Goal: Transaction & Acquisition: Purchase product/service

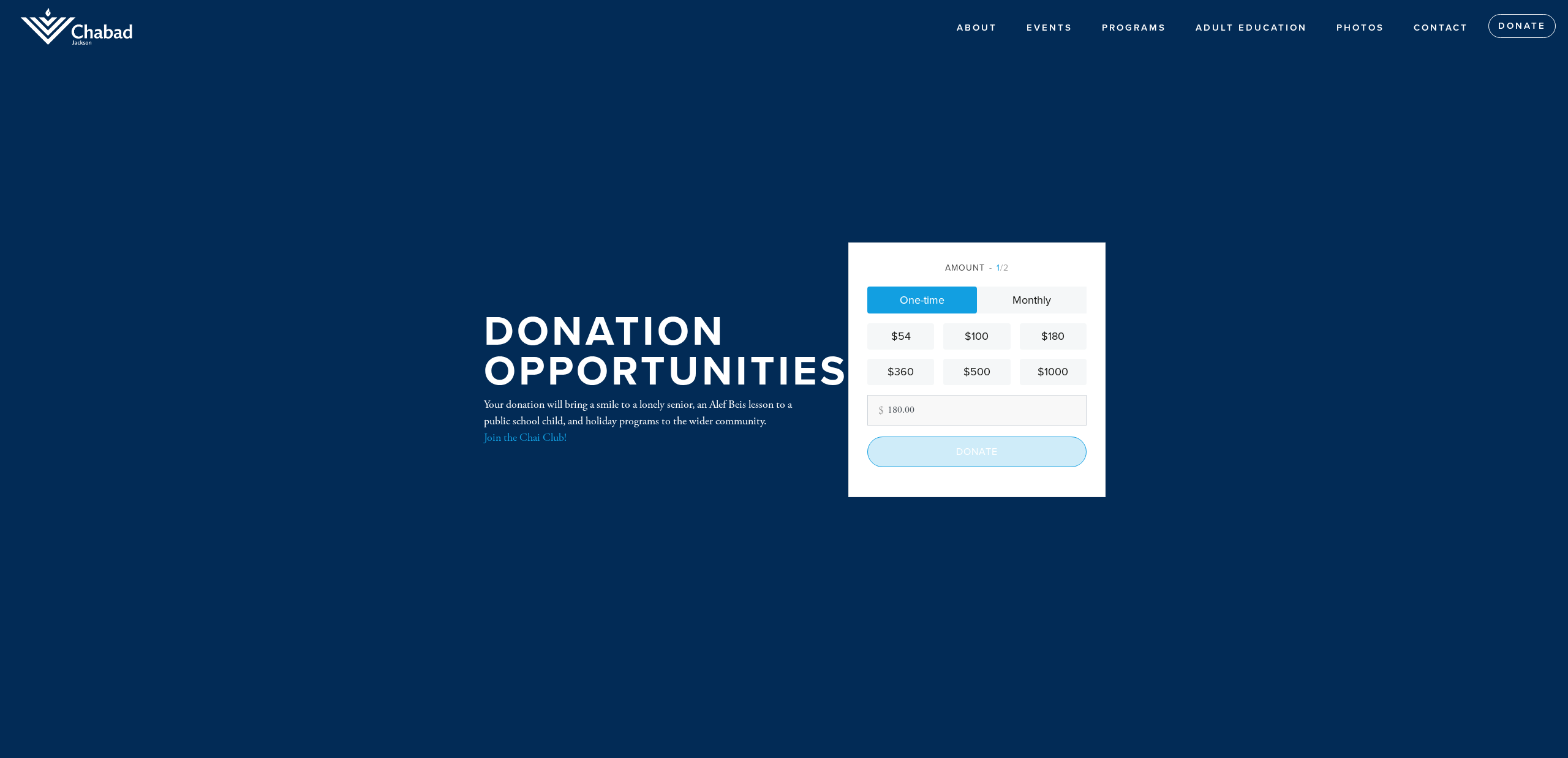
type input "180.00"
click at [949, 448] on input "Donate" at bounding box center [977, 452] width 220 height 31
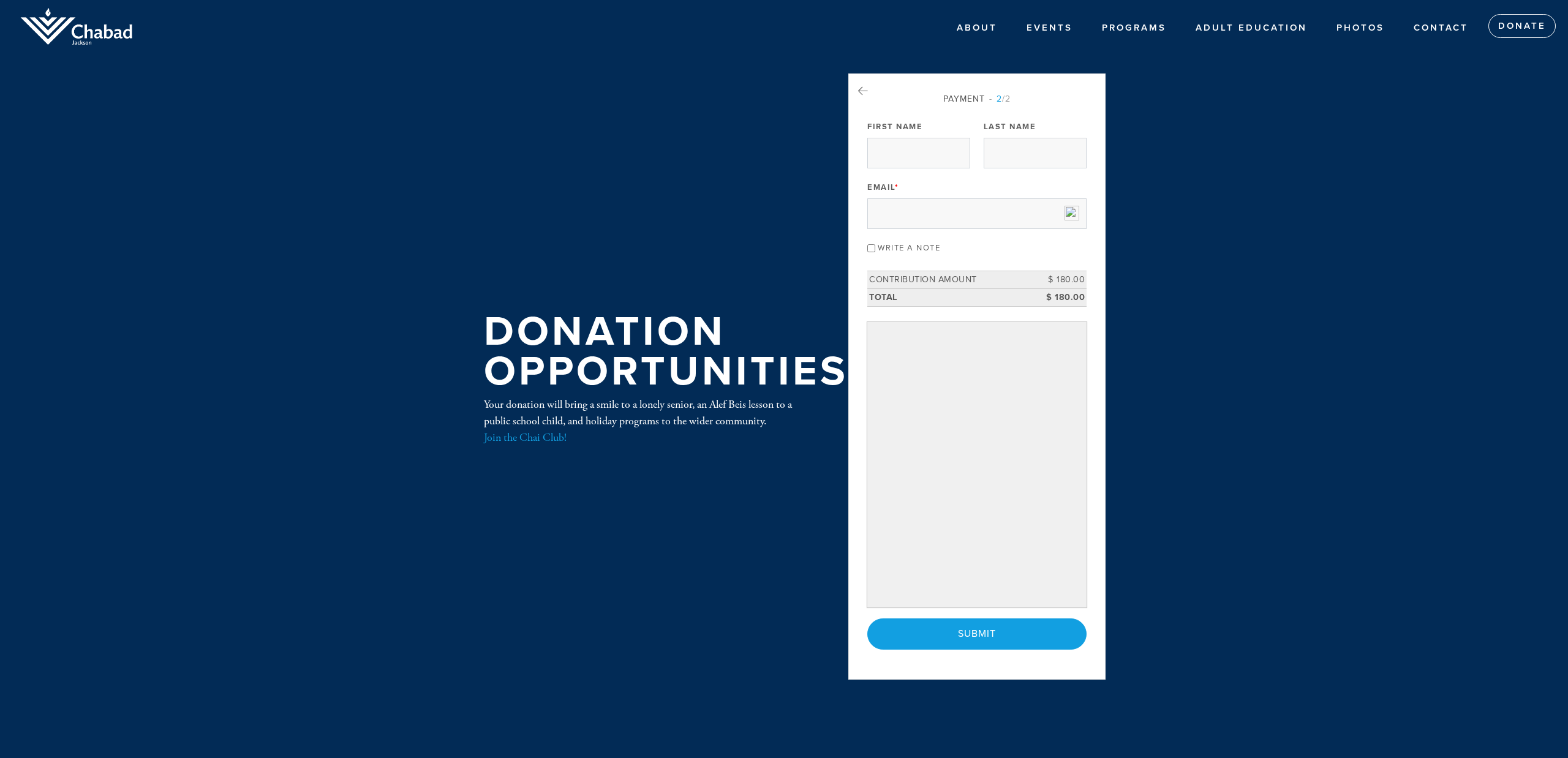
click at [872, 248] on input "Write a note" at bounding box center [872, 248] width 8 height 8
checkbox input "true"
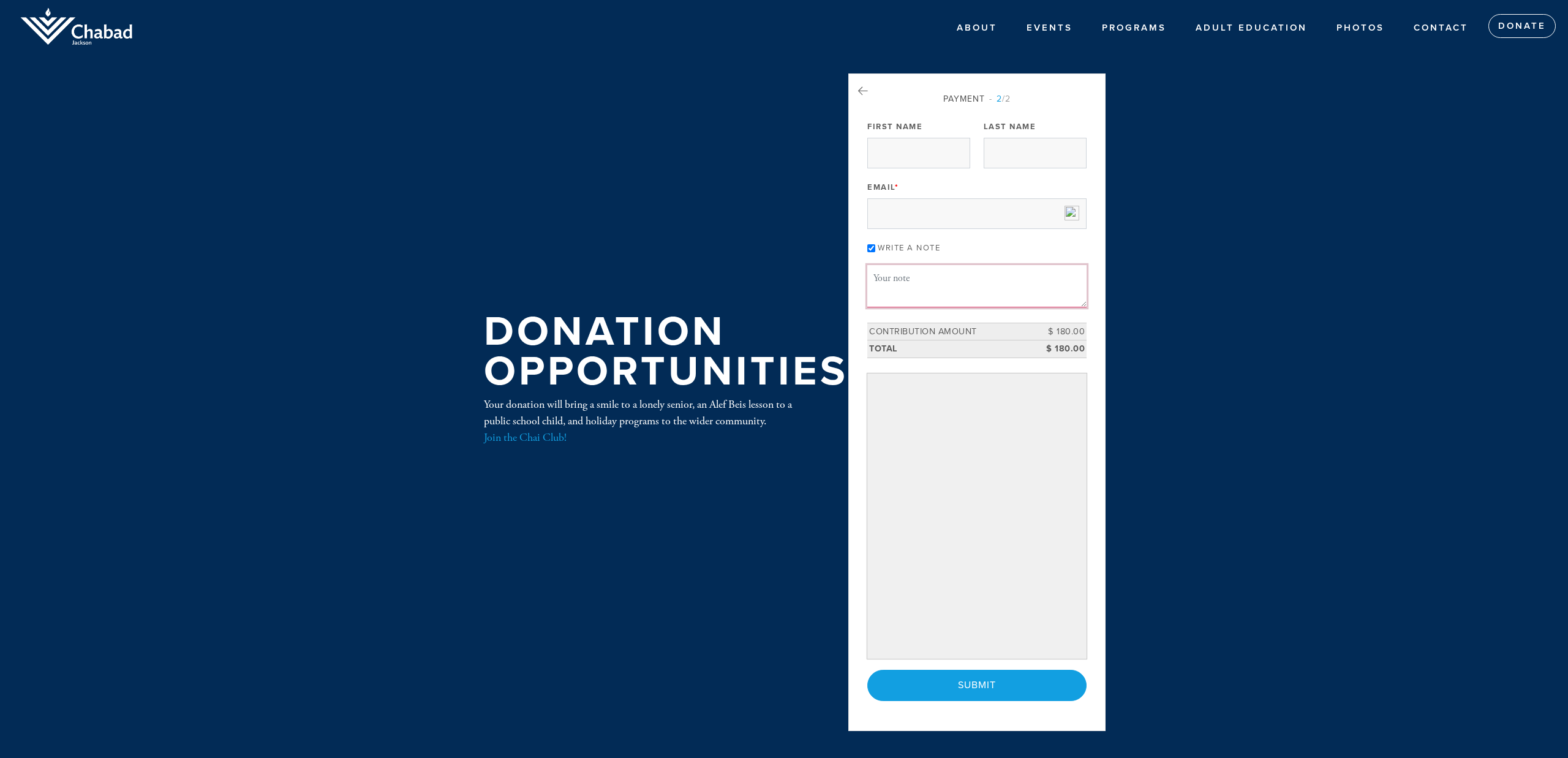
click at [895, 277] on textarea "Message or dedication" at bounding box center [977, 286] width 220 height 42
